Goal: Task Accomplishment & Management: Use online tool/utility

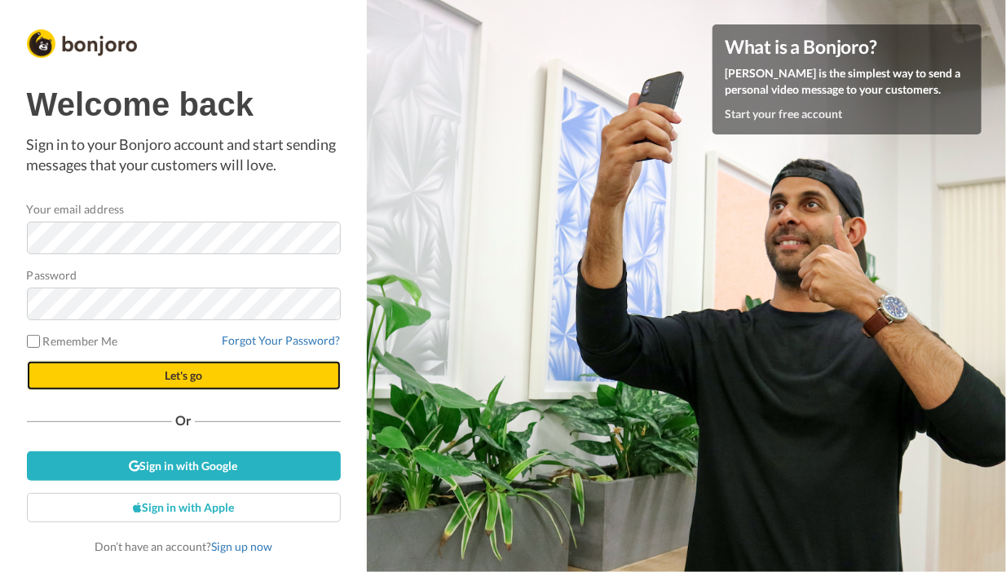
click at [170, 370] on span "Let's go" at bounding box center [183, 375] width 37 height 14
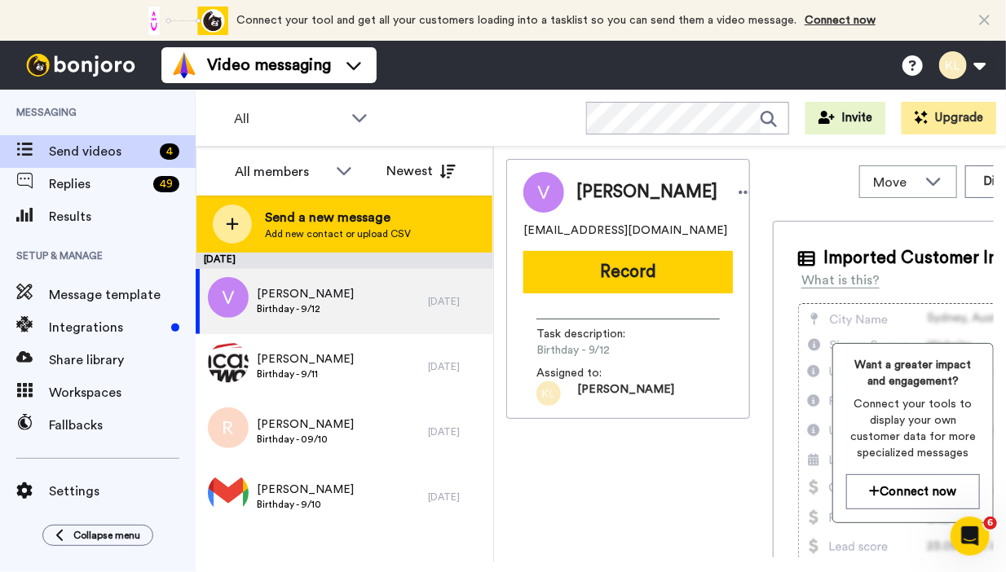
click at [351, 227] on span "Add new contact or upload CSV" at bounding box center [338, 233] width 146 height 13
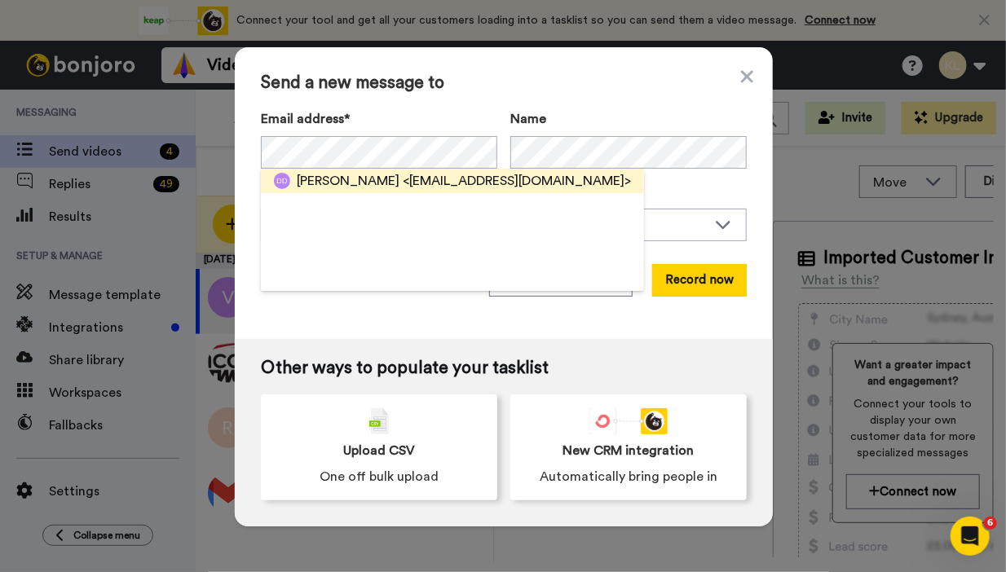
click at [316, 179] on span "[PERSON_NAME]" at bounding box center [348, 181] width 103 height 20
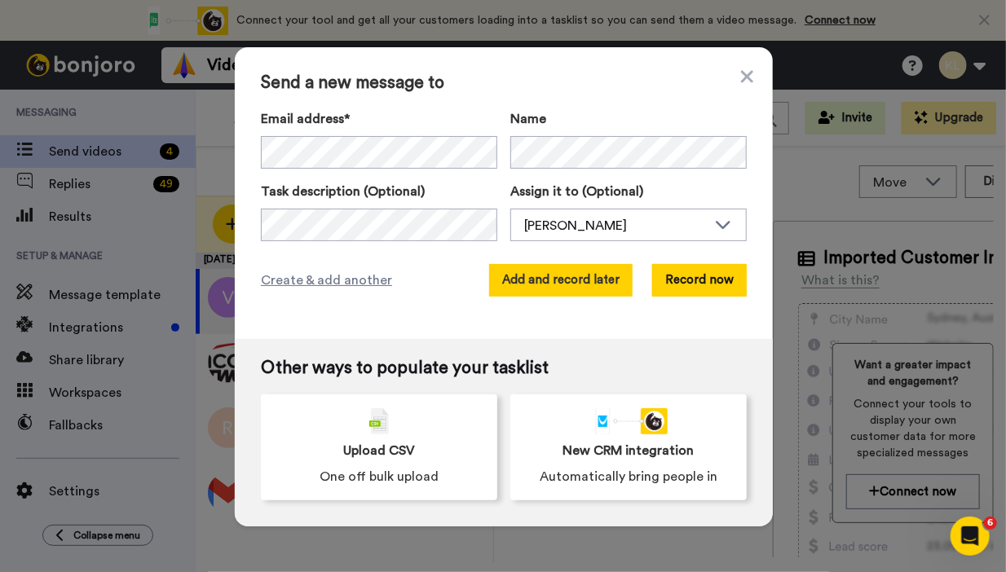
click at [529, 278] on button "Add and record later" at bounding box center [560, 280] width 143 height 33
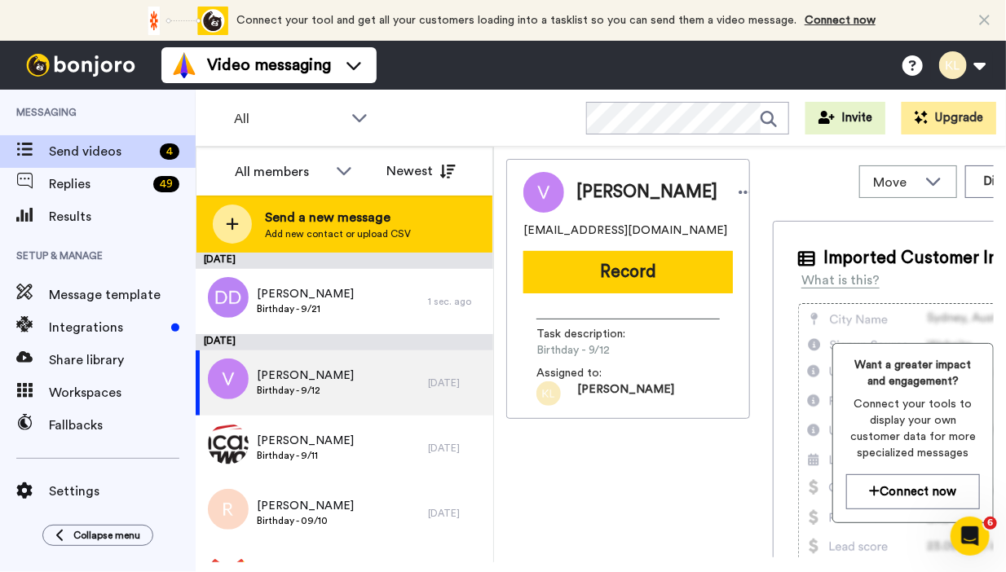
click at [384, 236] on span "Add new contact or upload CSV" at bounding box center [338, 233] width 146 height 13
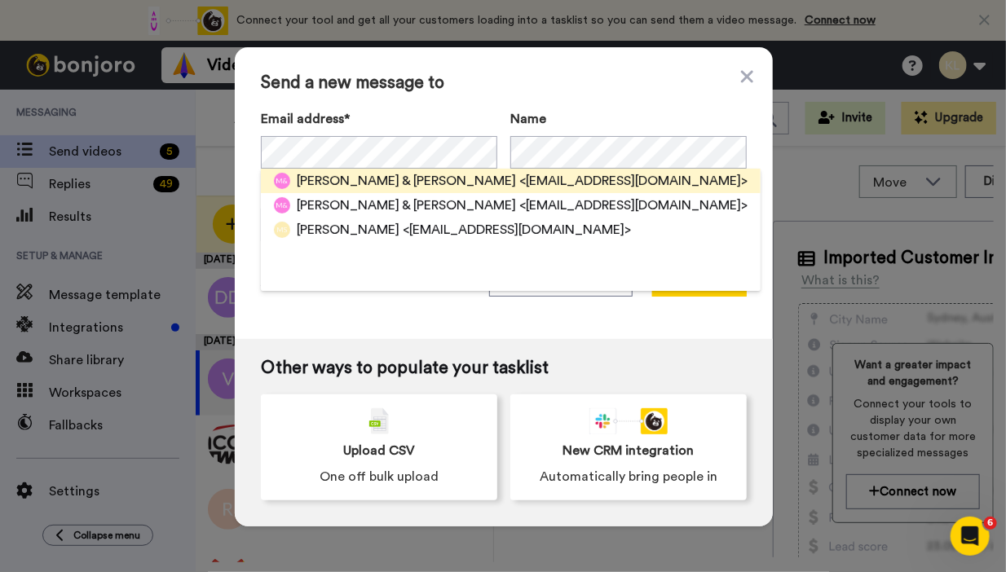
click at [381, 182] on span "[PERSON_NAME] & [PERSON_NAME]" at bounding box center [406, 181] width 219 height 20
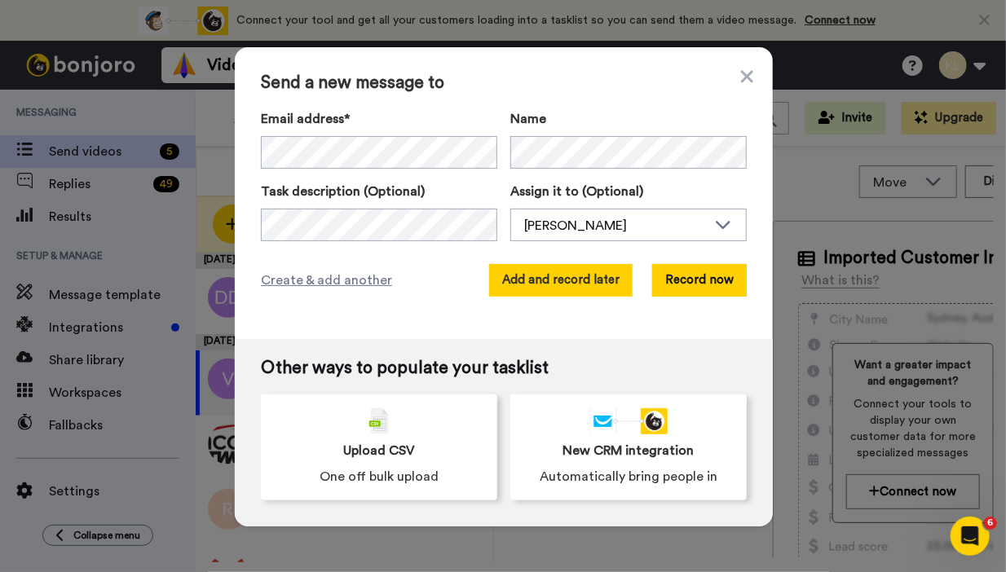
click at [538, 276] on button "Add and record later" at bounding box center [560, 280] width 143 height 33
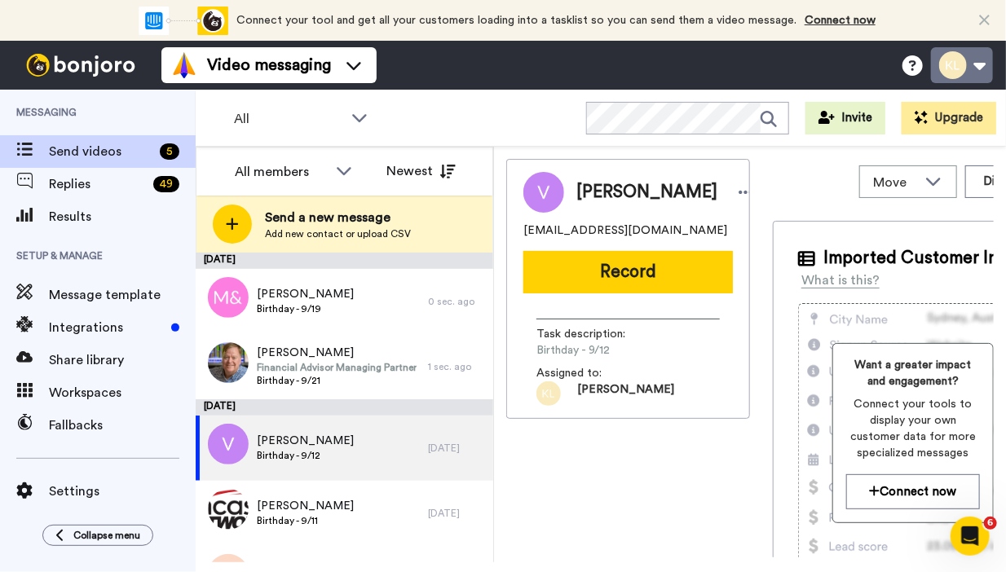
click at [972, 57] on button at bounding box center [962, 65] width 62 height 36
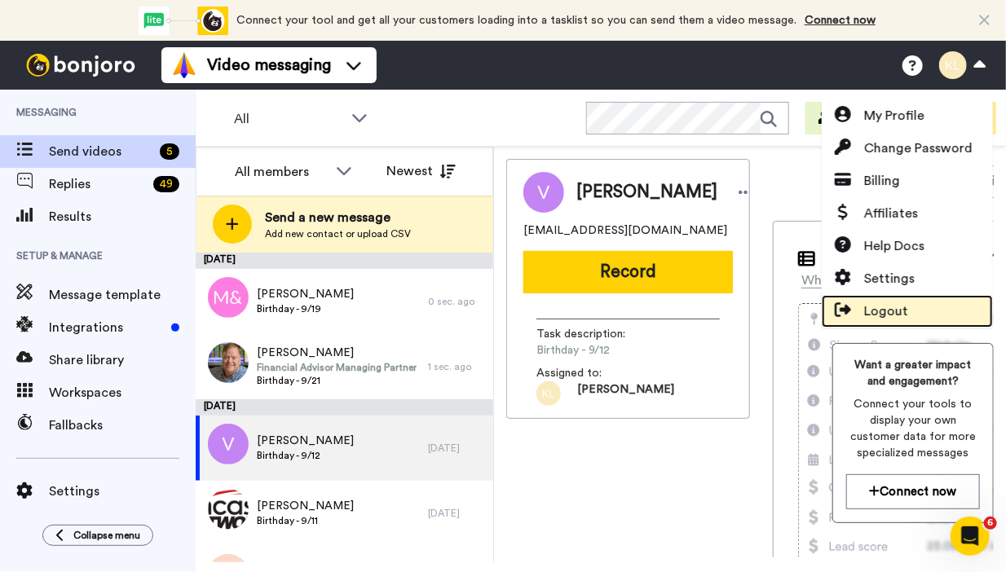
click at [913, 311] on link "Logout" at bounding box center [907, 311] width 171 height 33
